Goal: Ask a question

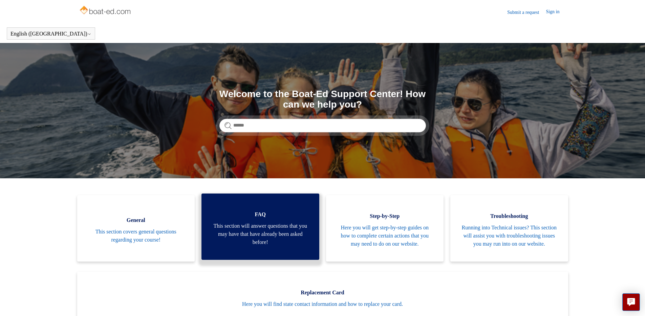
click at [221, 228] on span "This section will answer questions that you may have that have already been ask…" at bounding box center [261, 234] width 98 height 24
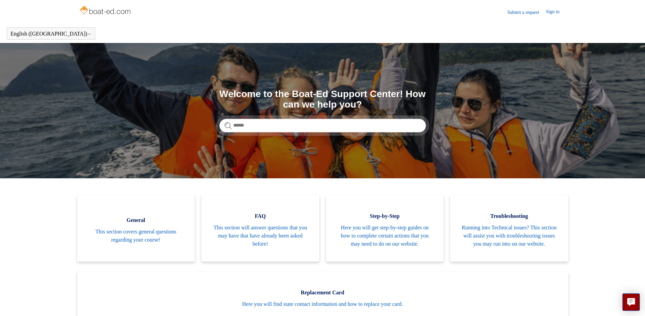
click at [200, 112] on section "Search Welcome to the Boat-Ed Support Center! How can we help you?" at bounding box center [322, 111] width 645 height 136
click at [265, 124] on input "Search" at bounding box center [323, 126] width 207 height 14
type input "**********"
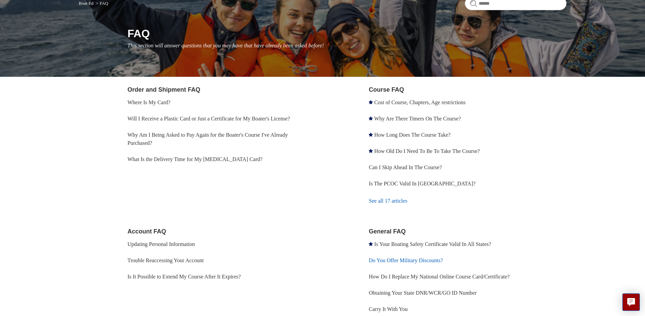
scroll to position [141, 0]
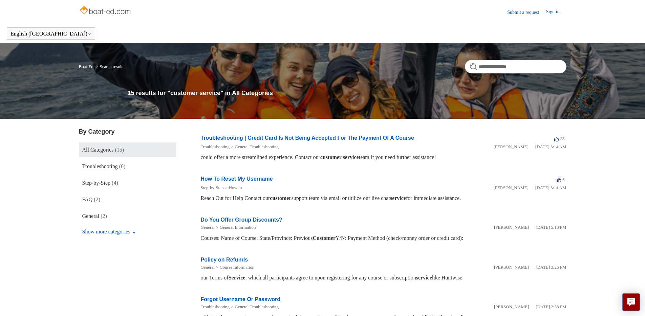
click at [256, 178] on link "How To Reset My Username" at bounding box center [237, 179] width 72 height 6
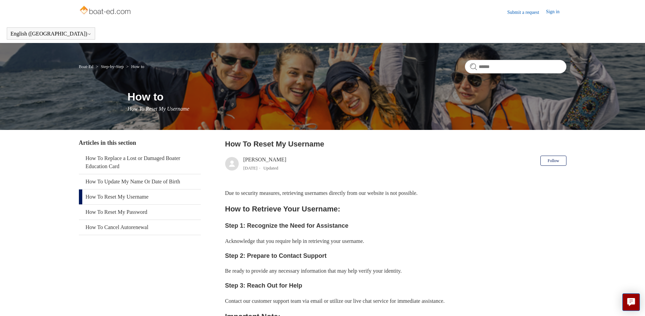
scroll to position [217, 0]
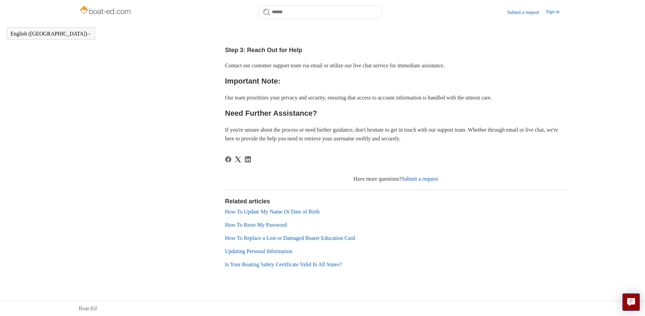
click at [427, 179] on link "Submit a request" at bounding box center [420, 179] width 37 height 6
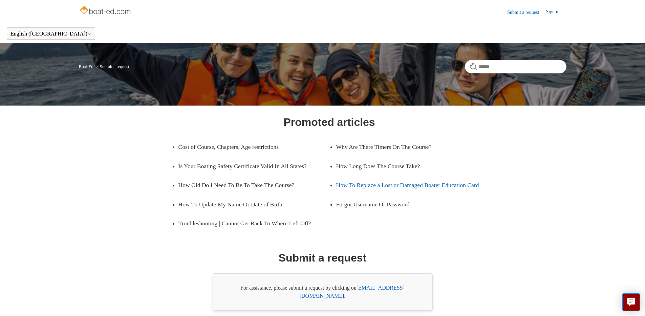
scroll to position [31, 0]
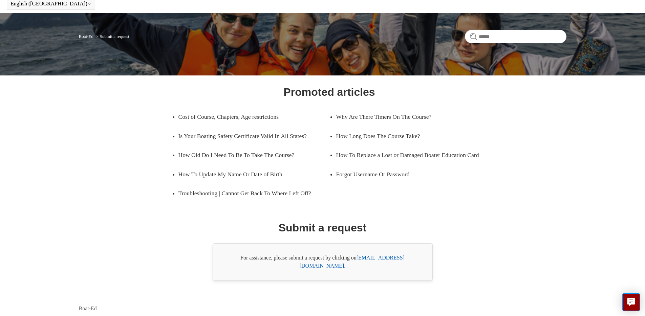
click at [395, 267] on link "[EMAIL_ADDRESS][DOMAIN_NAME]" at bounding box center [352, 262] width 105 height 14
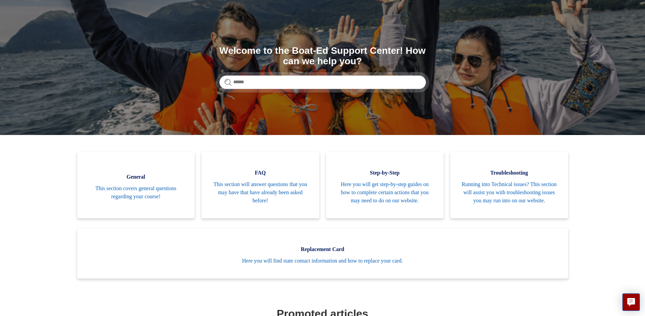
scroll to position [316, 0]
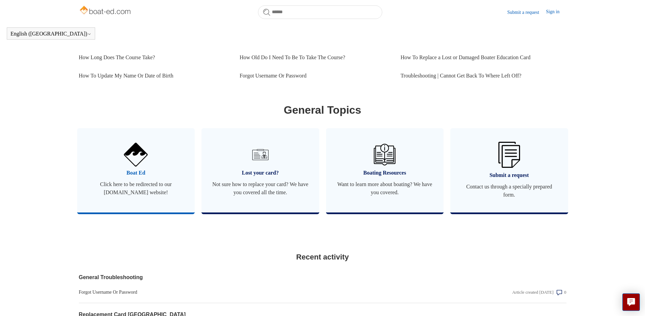
click at [184, 188] on link "Boat Ed Click here to be redirected to our boat-ed.com website!" at bounding box center [136, 170] width 118 height 84
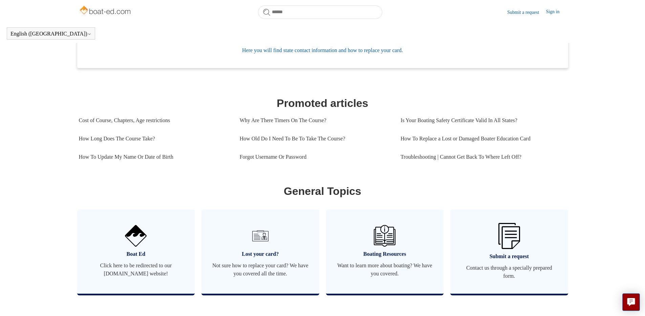
scroll to position [346, 0]
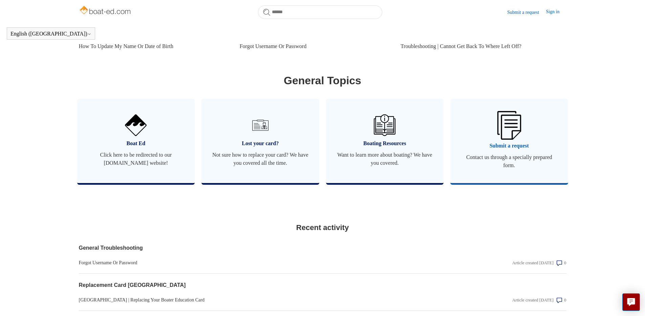
click at [519, 137] on img at bounding box center [510, 125] width 24 height 28
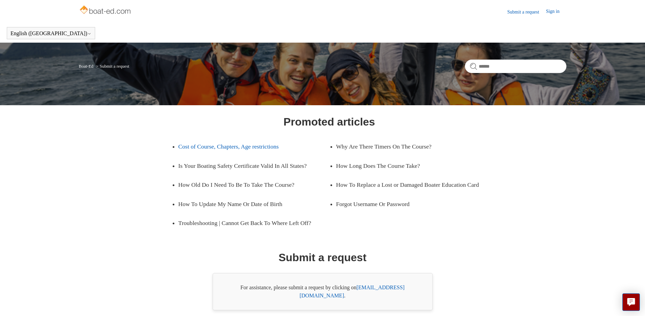
scroll to position [31, 0]
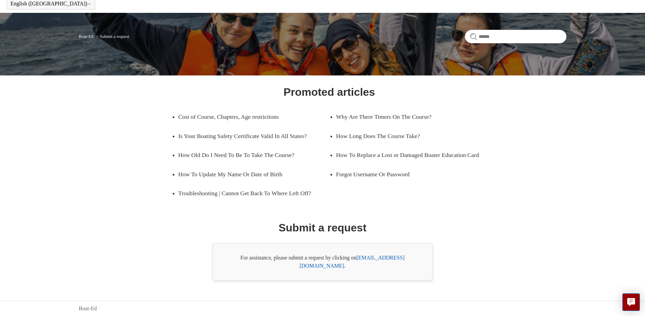
click at [390, 264] on link "[EMAIL_ADDRESS][DOMAIN_NAME]" at bounding box center [352, 262] width 105 height 14
drag, startPoint x: 417, startPoint y: 265, endPoint x: 360, endPoint y: 268, distance: 57.0
click at [360, 268] on div "For assistance, please submit a request by clicking on support@boat-ed.com ." at bounding box center [323, 262] width 220 height 37
copy div "support@boat-ed.com ."
click at [451, 165] on link "How To Replace a Lost or Damaged Boater Education Card" at bounding box center [411, 155] width 151 height 19
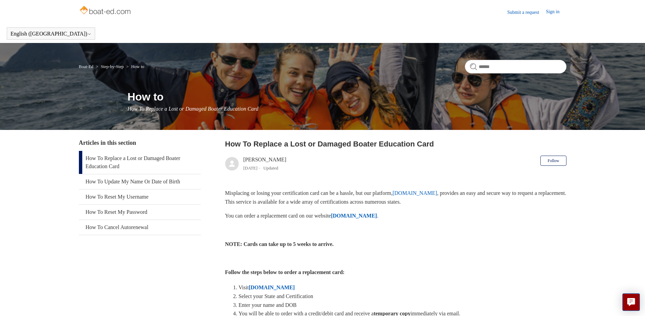
scroll to position [339, 0]
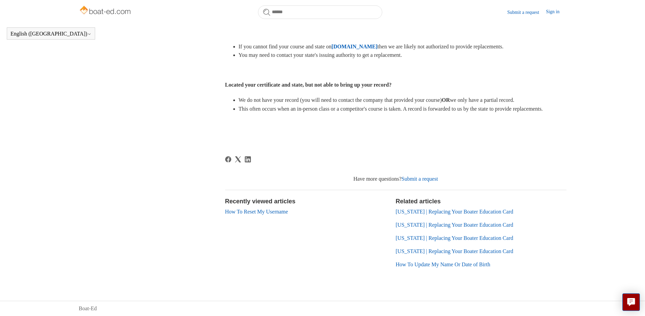
click at [417, 180] on link "Submit a request" at bounding box center [420, 179] width 37 height 6
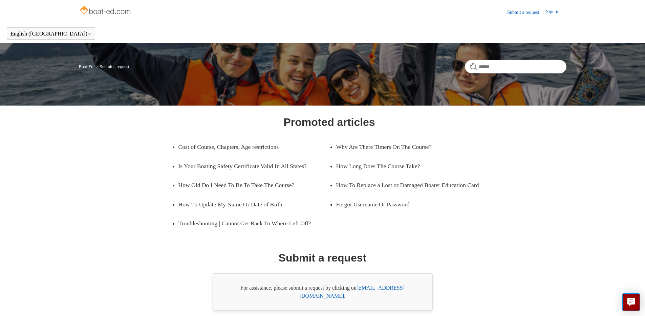
click at [121, 13] on img at bounding box center [106, 11] width 54 height 14
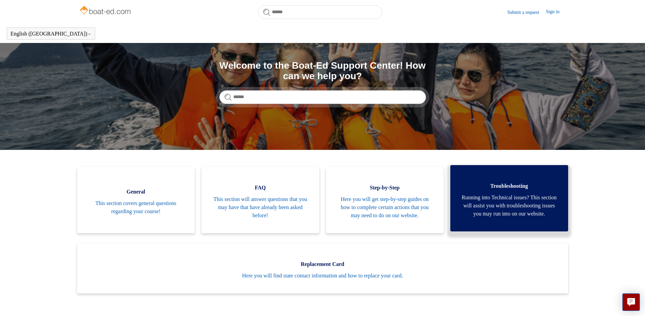
scroll to position [275, 0]
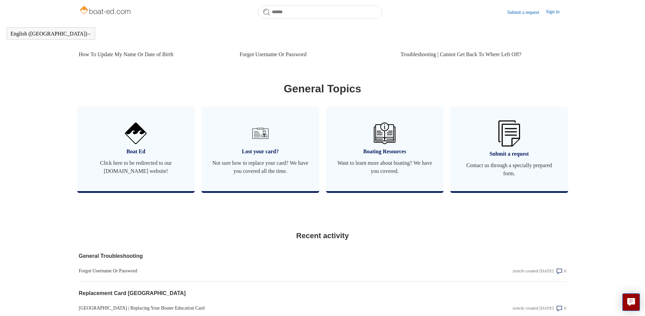
scroll to position [439, 0]
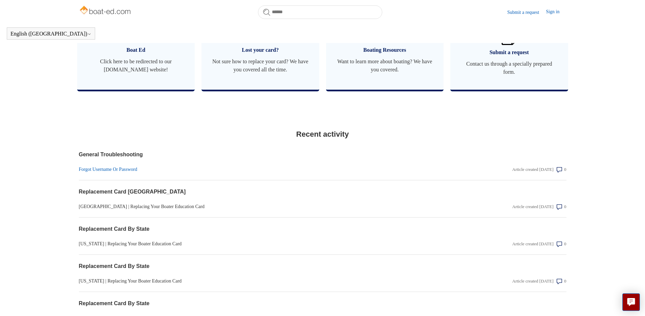
click at [120, 173] on link "Forgot Username Or Password" at bounding box center [250, 169] width 342 height 7
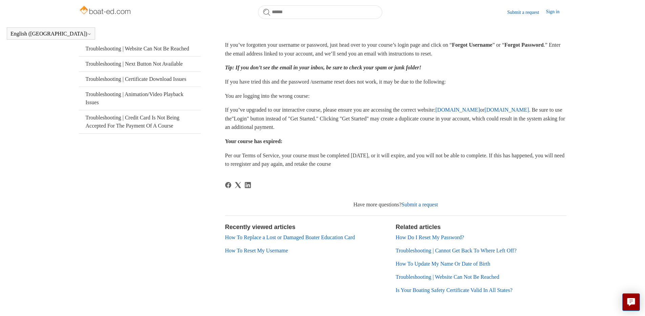
scroll to position [129, 0]
click at [419, 205] on link "Submit a request" at bounding box center [420, 205] width 37 height 6
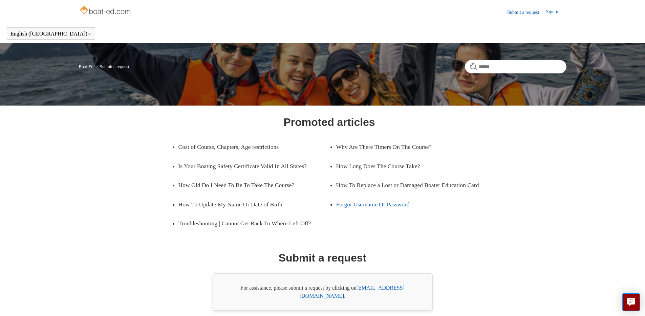
scroll to position [31, 0]
